Goal: Task Accomplishment & Management: Use online tool/utility

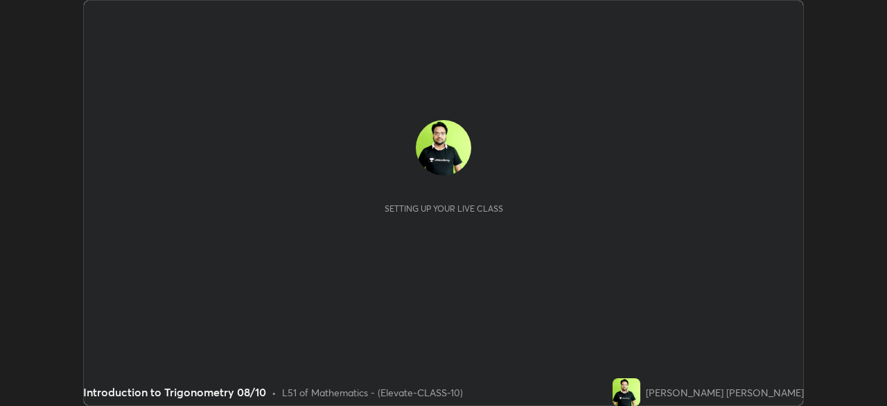
scroll to position [406, 887]
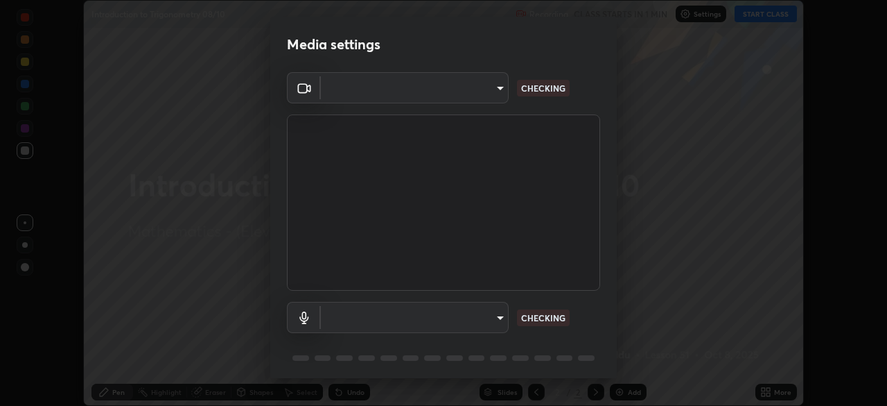
click at [493, 319] on body "Erase all Introduction to Trigonometry 08/10 Recording CLASS STARTS IN 1 MIN Se…" at bounding box center [443, 203] width 887 height 406
type input "4d63cd10dcc1379e9927399513255d12d620b7bbb39ca773e0f9116a90128a71"
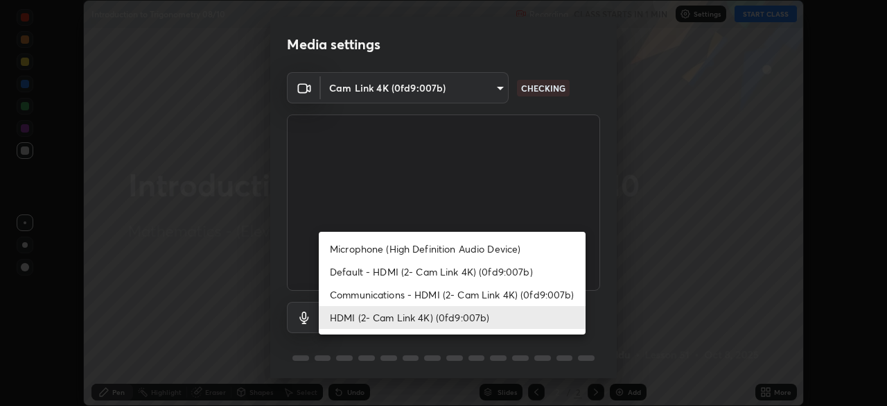
click at [444, 295] on li "Communications - HDMI (2- Cam Link 4K) (0fd9:007b)" at bounding box center [452, 294] width 267 height 23
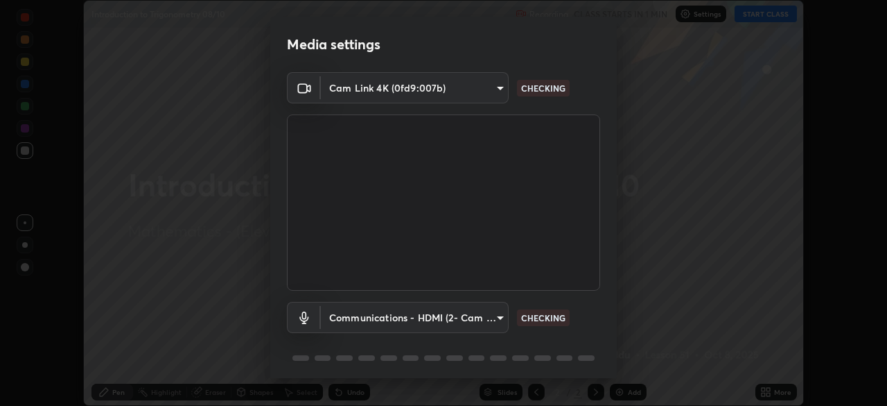
click at [437, 318] on li "HDMI (2- Cam Link 4K) (0fd9:007b)" at bounding box center [419, 317] width 200 height 13
type input "6ffb47fb851f2b5fd4122b4f50b1e702015d3d597fec63146905f50527deba24"
click at [427, 315] on body "Erase all Introduction to Trigonometry 08/10 Recording CLASS STARTS IN 1 MIN Se…" at bounding box center [443, 203] width 887 height 406
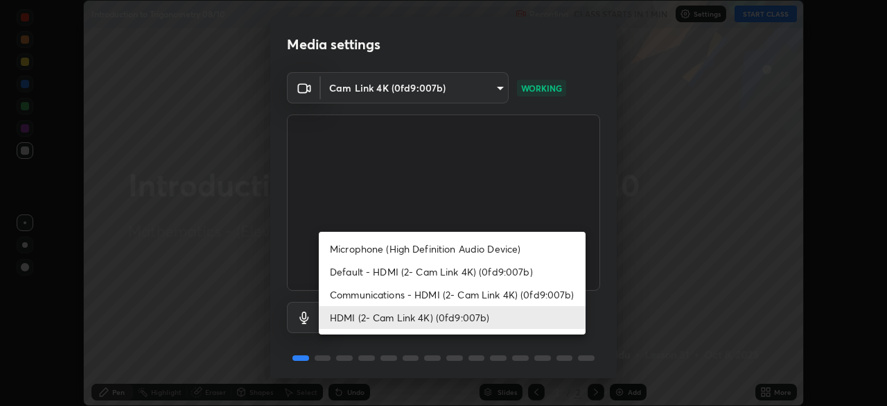
click at [460, 318] on li "HDMI (2- Cam Link 4K) (0fd9:007b)" at bounding box center [452, 317] width 267 height 23
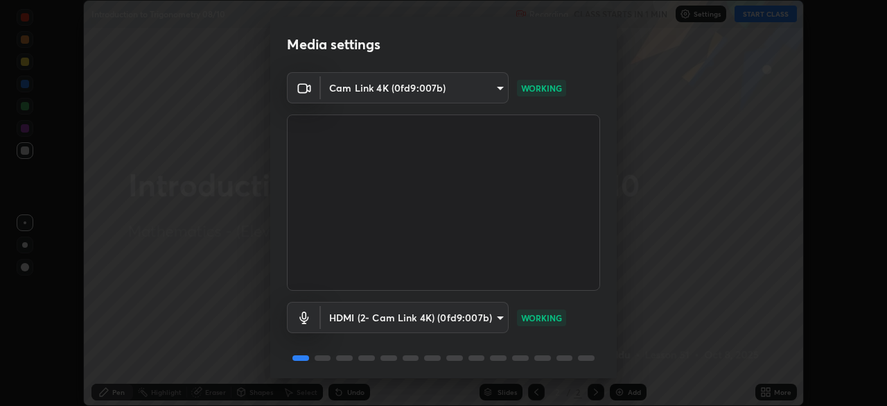
scroll to position [49, 0]
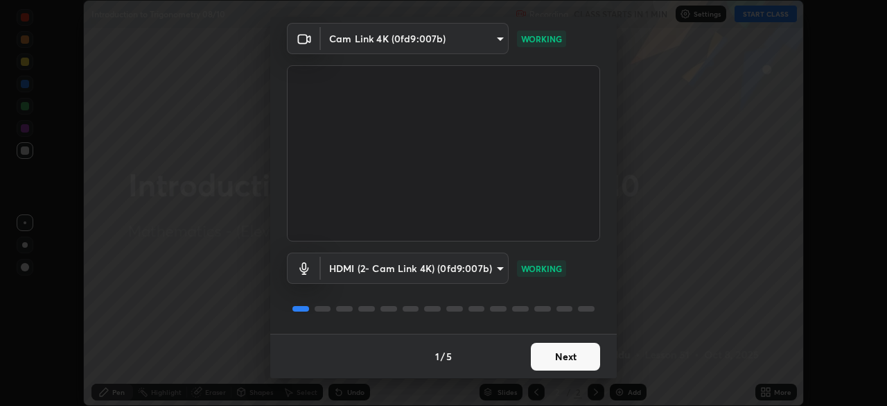
click at [566, 368] on button "Next" at bounding box center [565, 356] width 69 height 28
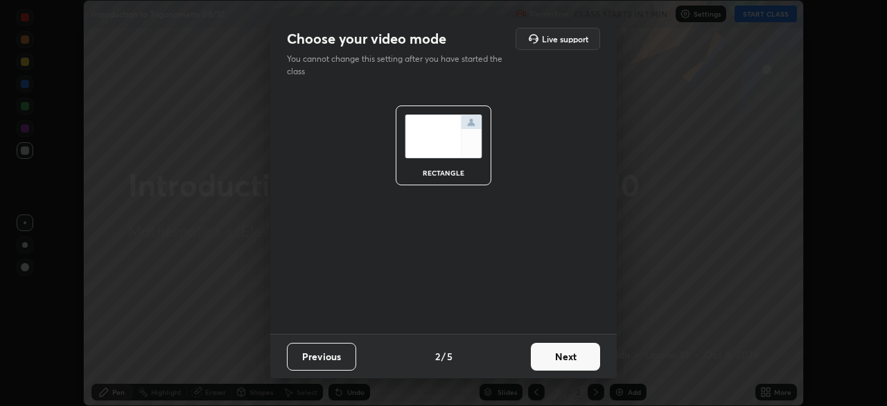
click at [575, 358] on button "Next" at bounding box center [565, 356] width 69 height 28
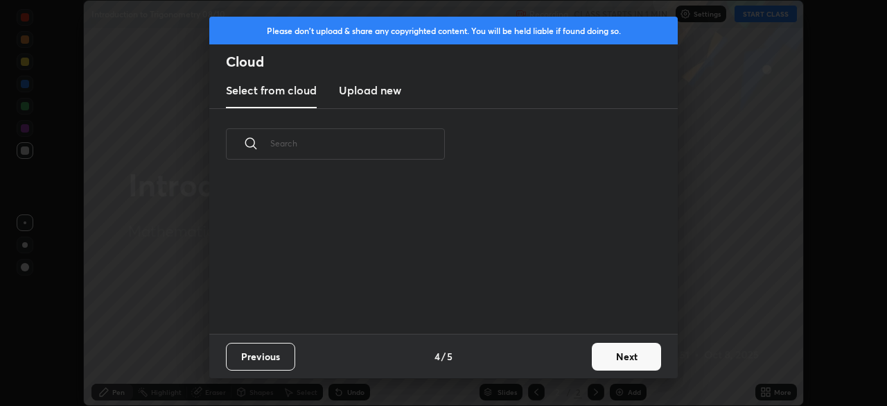
click at [572, 356] on div "Previous 4 / 5 Next" at bounding box center [443, 355] width 469 height 44
click at [572, 363] on div "Previous 4 / 5 Next" at bounding box center [443, 355] width 469 height 44
click at [649, 361] on button "Next" at bounding box center [626, 356] width 69 height 28
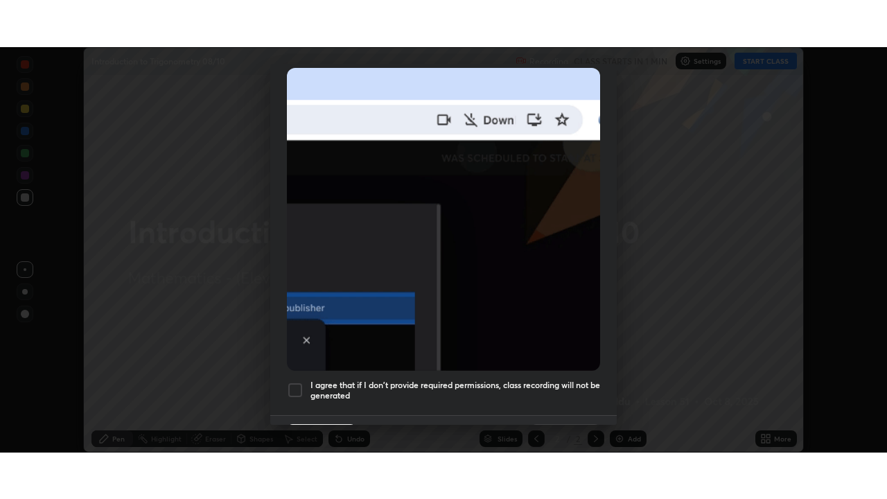
scroll to position [332, 0]
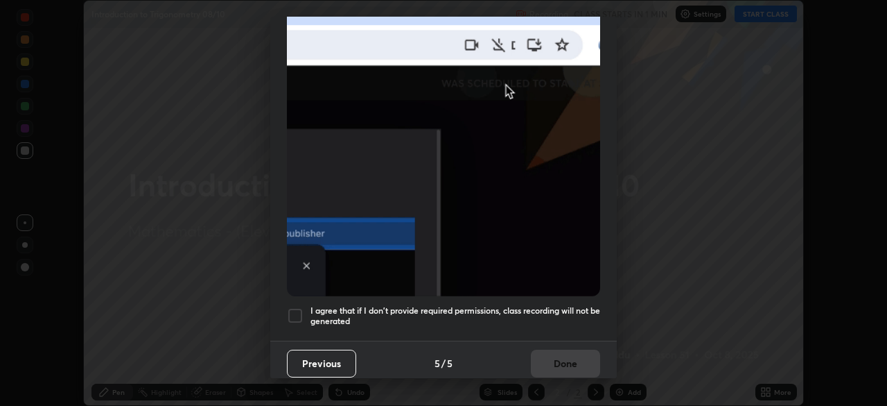
click at [305, 308] on div "I agree that if I don't provide required permissions, class recording will not …" at bounding box center [443, 315] width 313 height 17
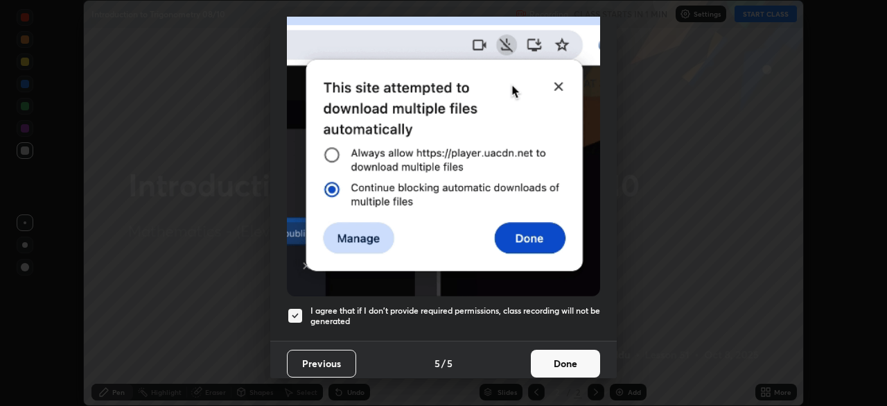
click at [555, 352] on button "Done" at bounding box center [565, 363] width 69 height 28
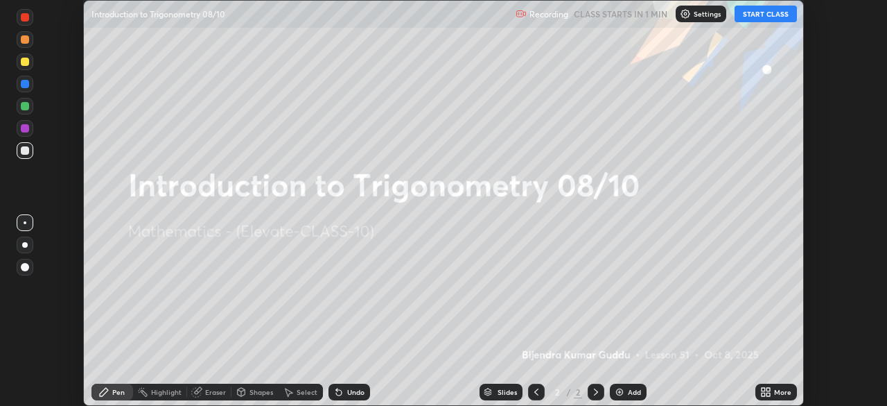
click at [766, 390] on icon at bounding box center [765, 391] width 11 height 11
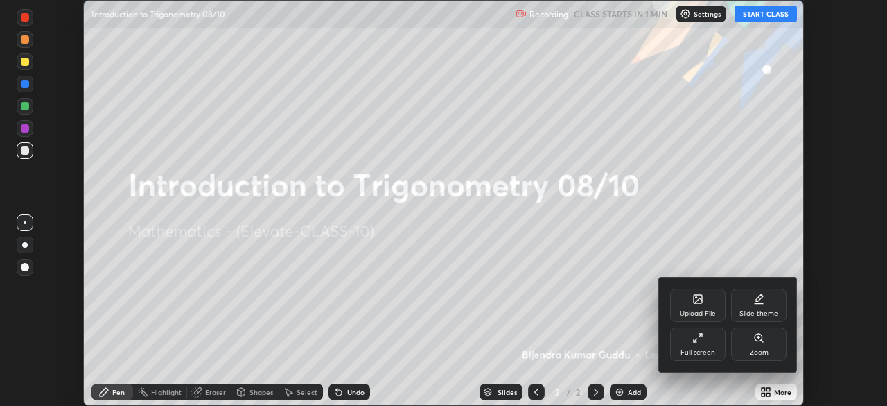
click at [723, 357] on div "Full screen" at bounding box center [697, 343] width 55 height 33
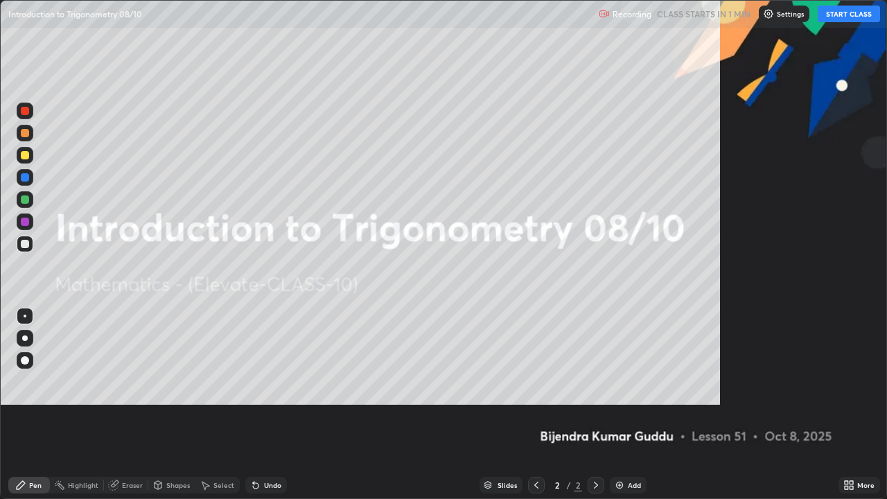
scroll to position [499, 887]
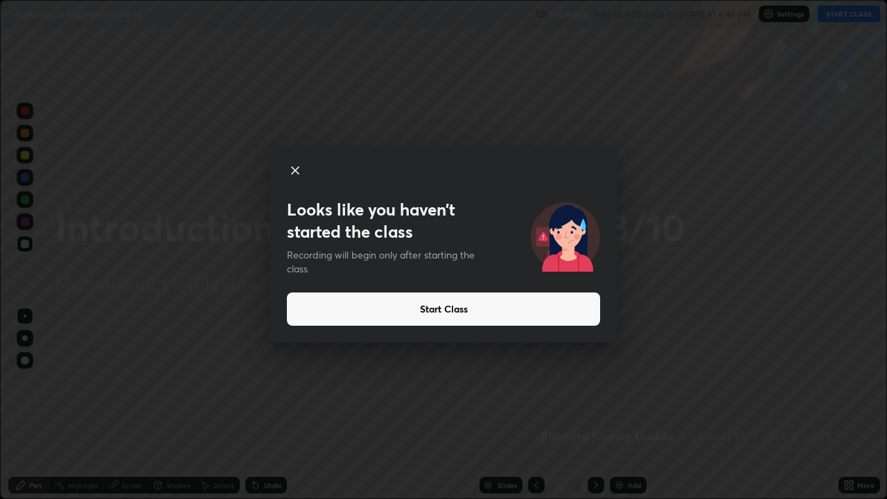
click at [406, 310] on button "Start Class" at bounding box center [443, 309] width 313 height 33
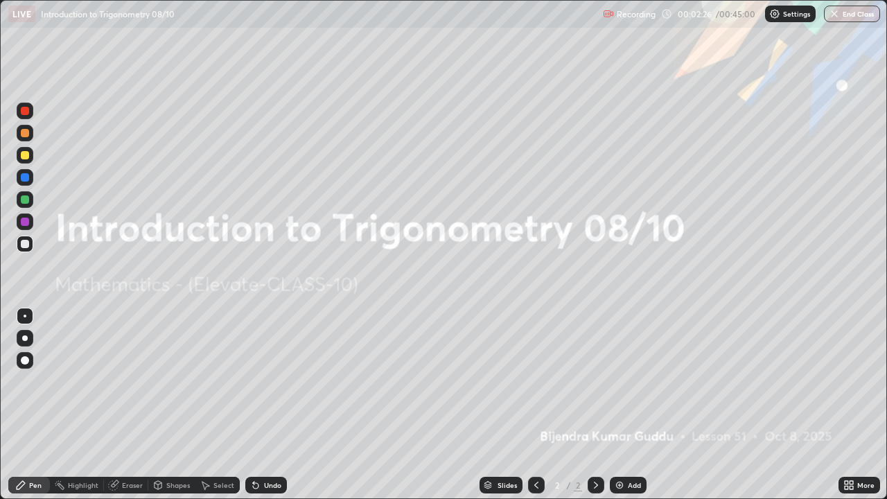
click at [859, 405] on div "More" at bounding box center [866, 485] width 17 height 7
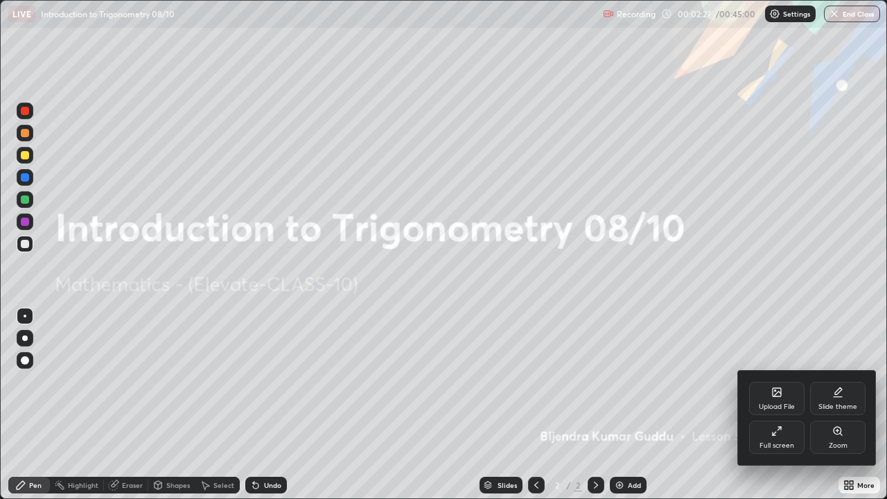
click at [792, 397] on div "Upload File" at bounding box center [776, 398] width 55 height 33
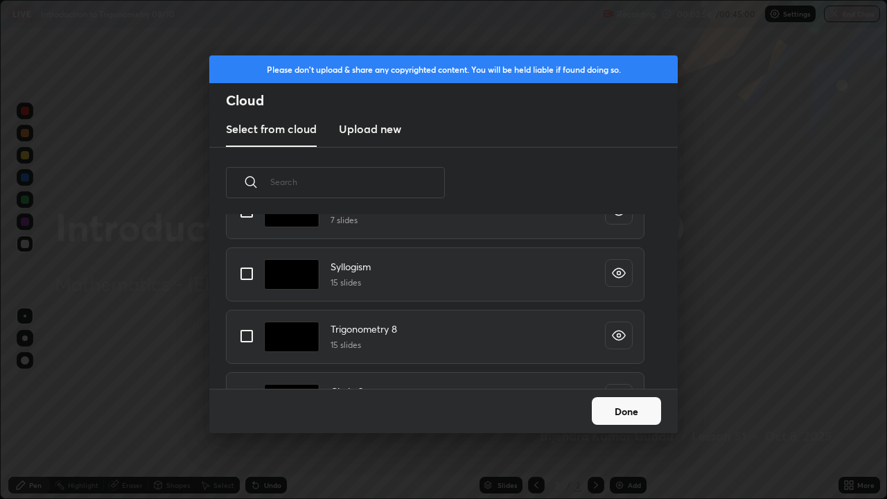
scroll to position [164, 0]
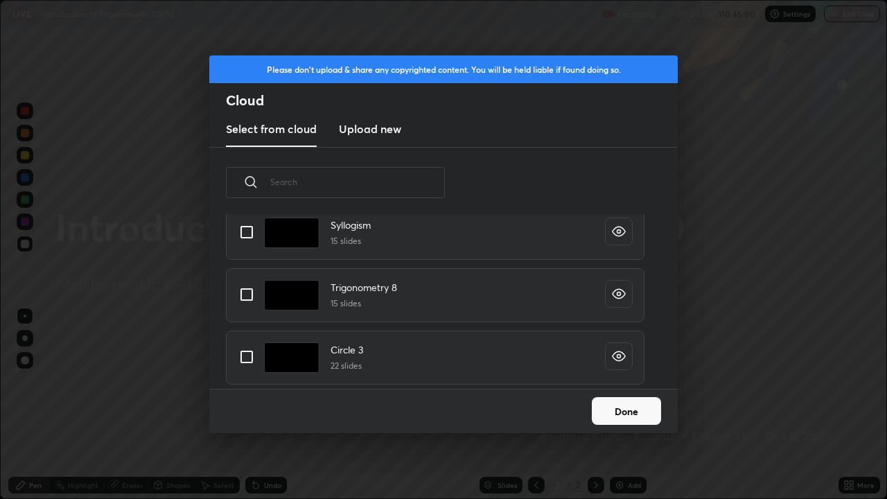
click at [248, 297] on input "grid" at bounding box center [246, 294] width 29 height 29
checkbox input "true"
click at [610, 405] on button "Done" at bounding box center [626, 411] width 69 height 28
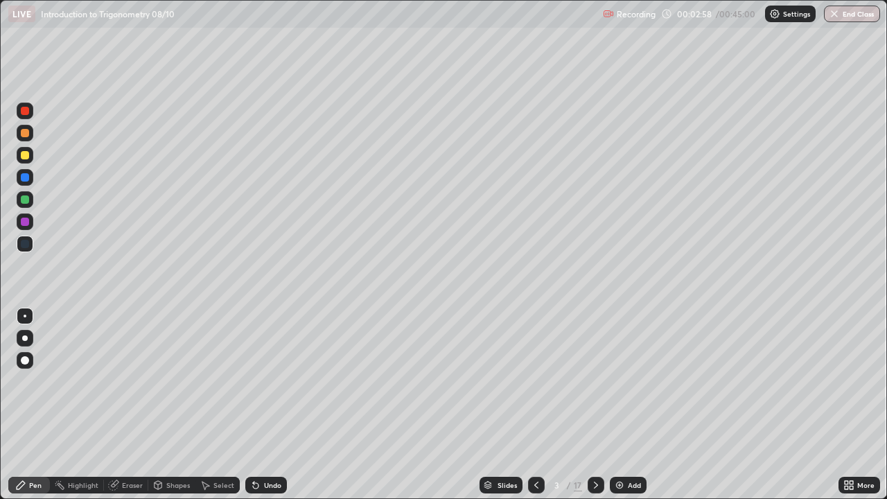
click at [595, 405] on icon at bounding box center [596, 485] width 11 height 11
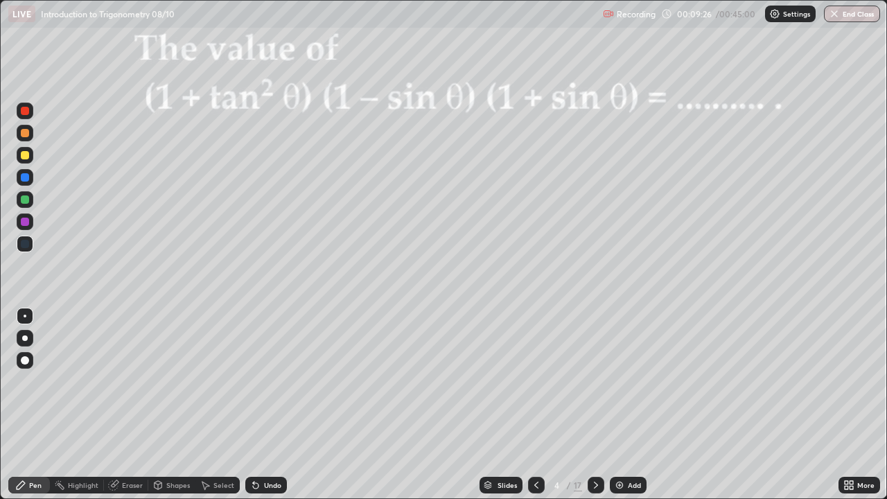
click at [24, 199] on div at bounding box center [25, 199] width 8 height 8
click at [595, 405] on icon at bounding box center [596, 485] width 11 height 11
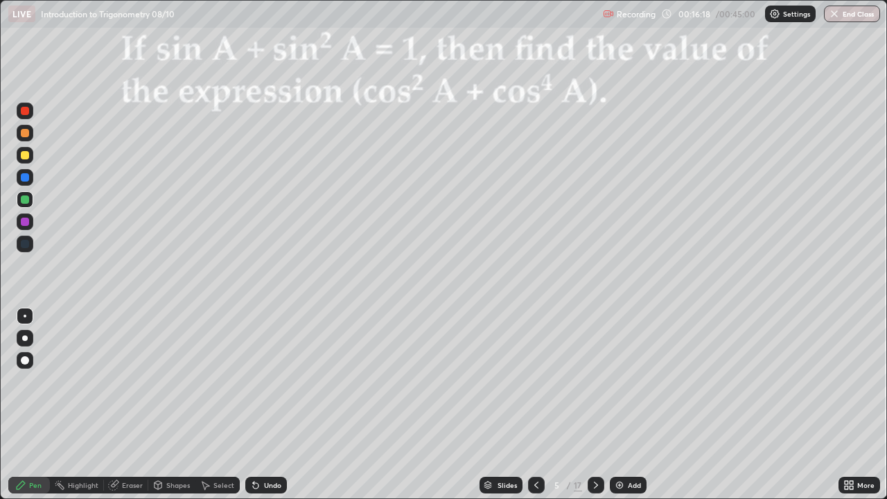
click at [595, 405] on icon at bounding box center [596, 485] width 11 height 11
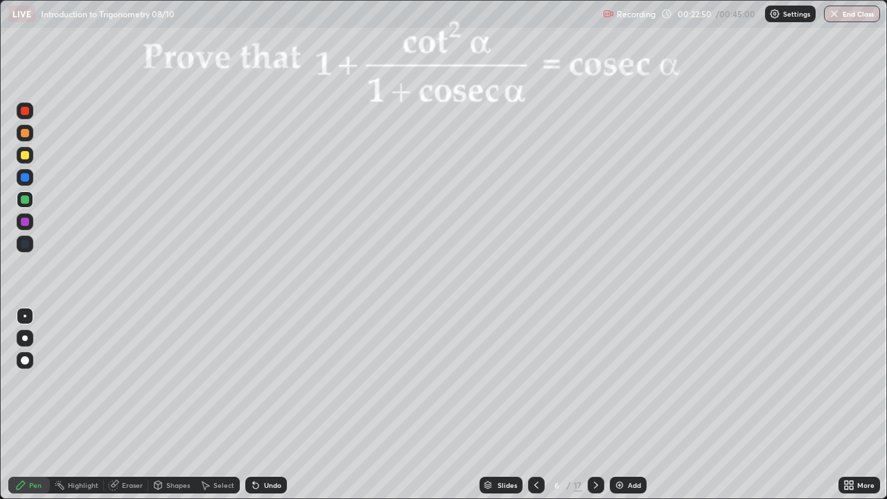
click at [30, 156] on div at bounding box center [25, 155] width 17 height 17
click at [111, 405] on icon at bounding box center [113, 485] width 9 height 9
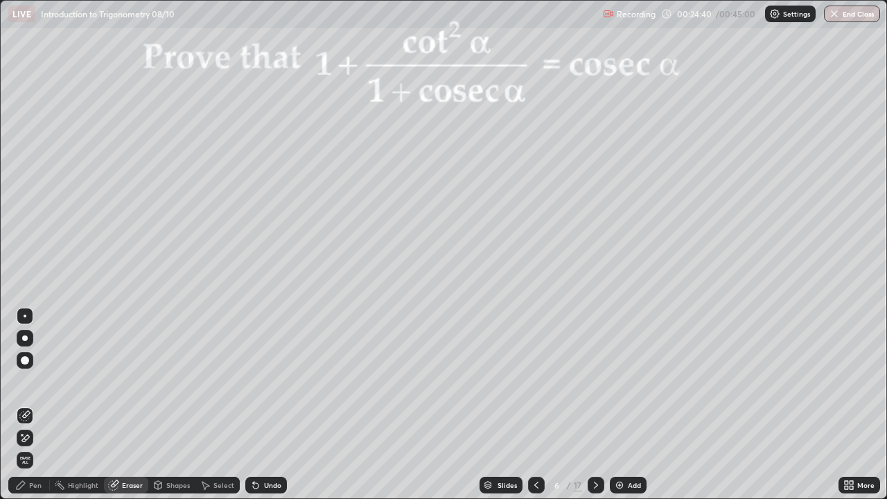
click at [33, 405] on div "Pen" at bounding box center [35, 485] width 12 height 7
click at [28, 405] on div "Pen" at bounding box center [29, 485] width 42 height 17
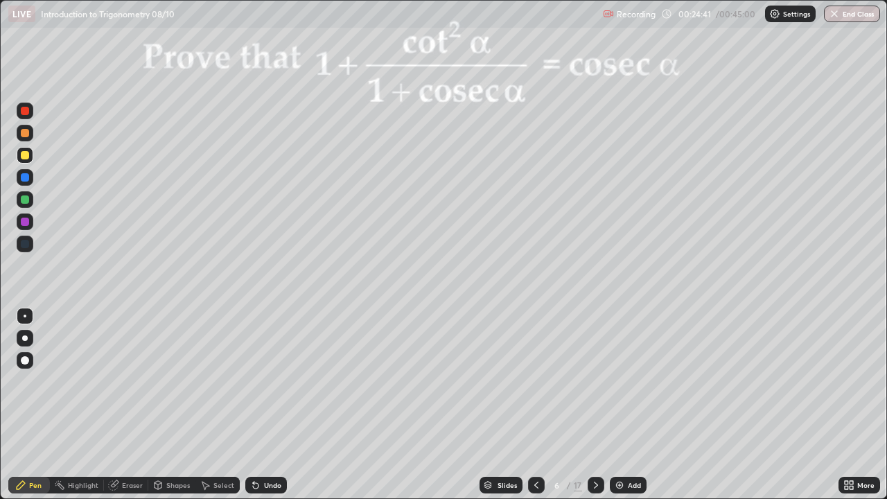
click at [26, 134] on div at bounding box center [25, 133] width 8 height 8
click at [602, 405] on div at bounding box center [596, 485] width 17 height 17
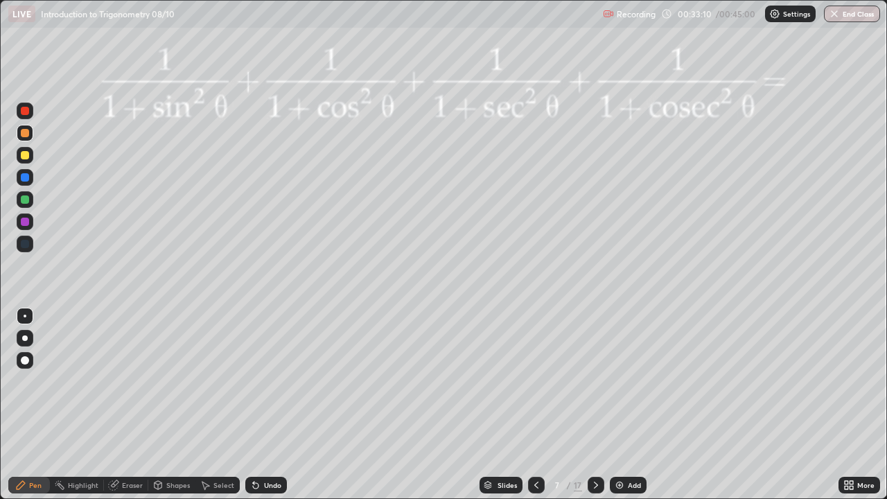
click at [33, 202] on div at bounding box center [25, 199] width 17 height 17
click at [23, 157] on div at bounding box center [25, 155] width 8 height 8
click at [26, 224] on div at bounding box center [25, 222] width 8 height 8
click at [25, 114] on div at bounding box center [25, 111] width 8 height 8
click at [601, 405] on div at bounding box center [596, 485] width 17 height 17
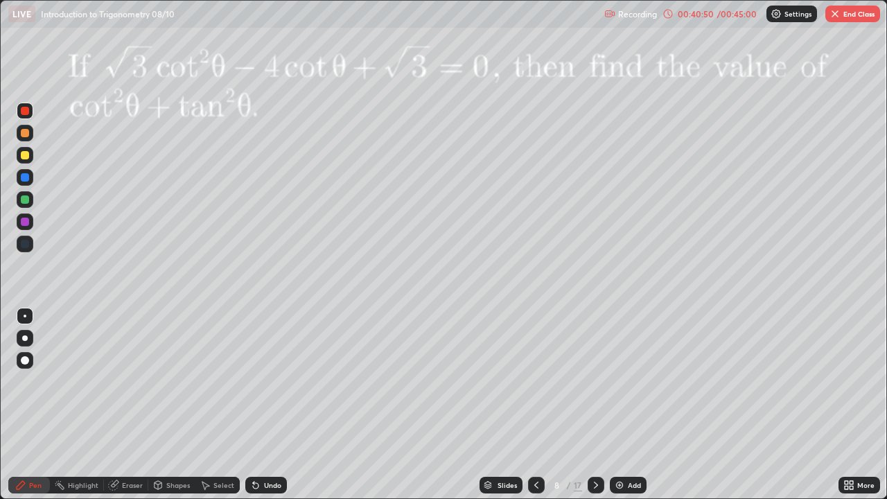
click at [28, 155] on div at bounding box center [25, 155] width 8 height 8
click at [854, 14] on button "End Class" at bounding box center [853, 14] width 55 height 17
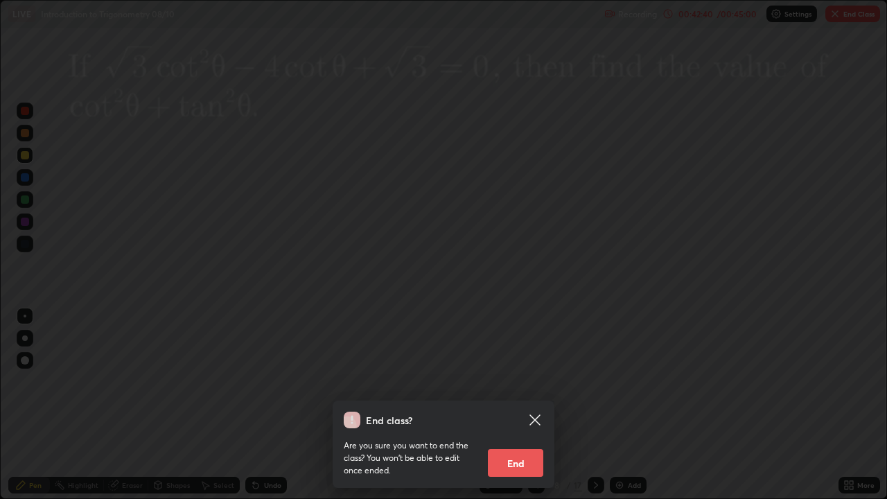
click at [512, 405] on button "End" at bounding box center [515, 463] width 55 height 28
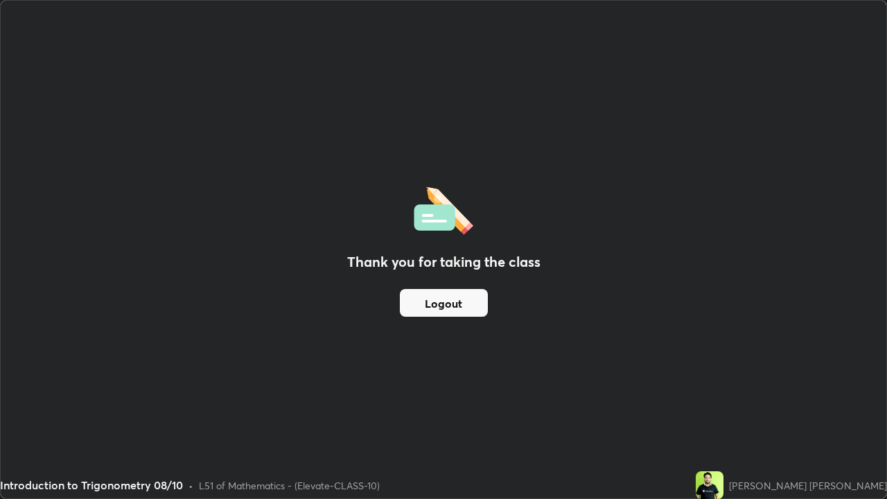
click at [439, 306] on button "Logout" at bounding box center [444, 303] width 88 height 28
